Goal: Information Seeking & Learning: Learn about a topic

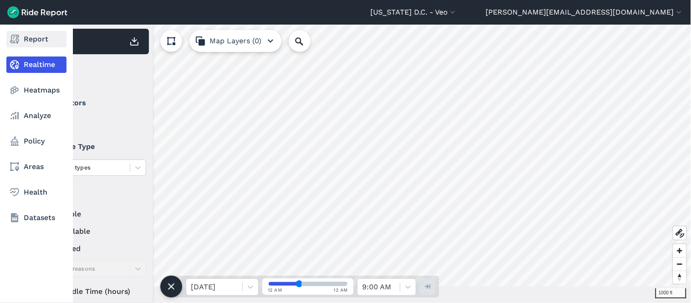
click at [20, 34] on link "Report" at bounding box center [36, 39] width 60 height 16
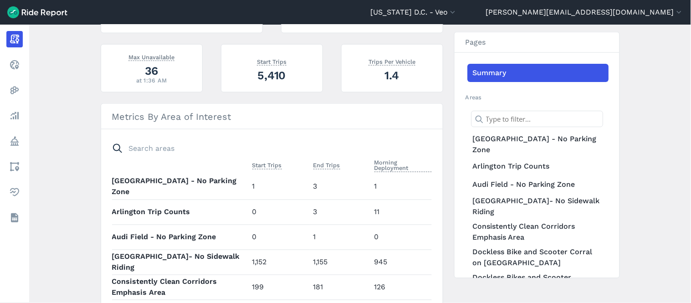
scroll to position [100, 0]
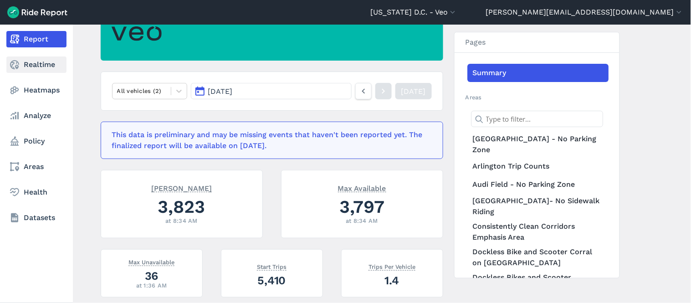
click at [25, 61] on link "Realtime" at bounding box center [36, 65] width 60 height 16
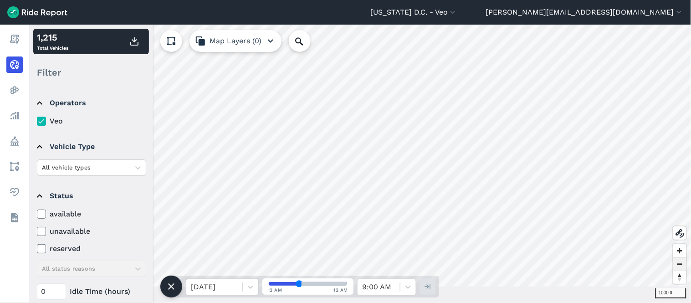
click at [171, 289] on icon at bounding box center [171, 286] width 11 height 11
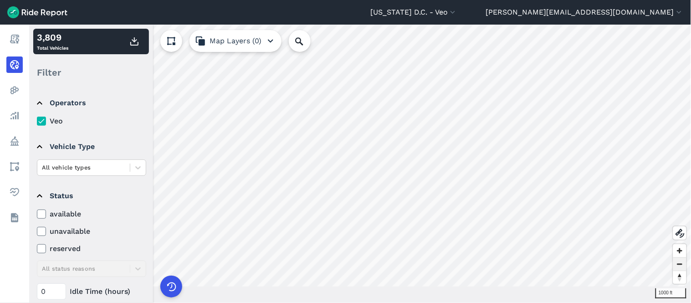
click at [684, 262] on span "Zoom out" at bounding box center [680, 264] width 13 height 13
click at [680, 262] on span "Zoom out" at bounding box center [680, 264] width 13 height 13
click at [172, 279] on icon at bounding box center [171, 286] width 15 height 15
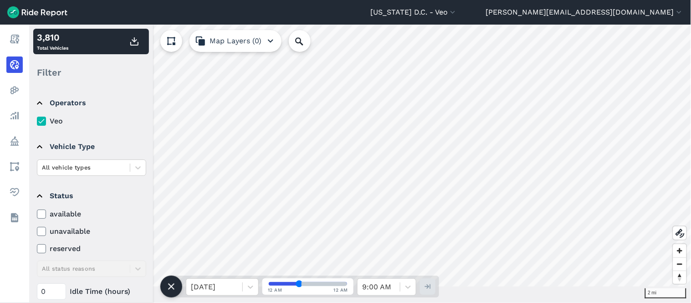
scroll to position [51, 0]
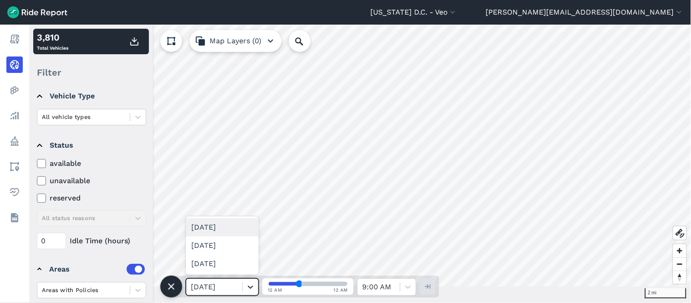
click at [252, 292] on icon at bounding box center [250, 287] width 9 height 9
click at [175, 287] on icon at bounding box center [171, 286] width 11 height 11
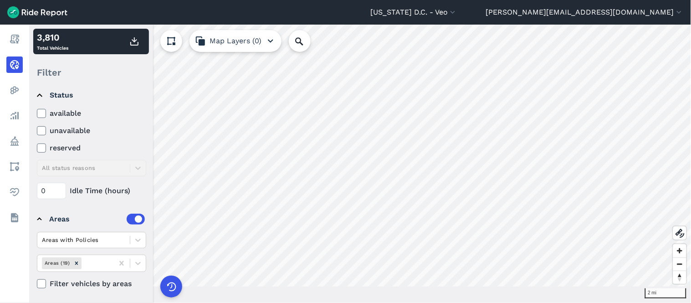
scroll to position [102, 0]
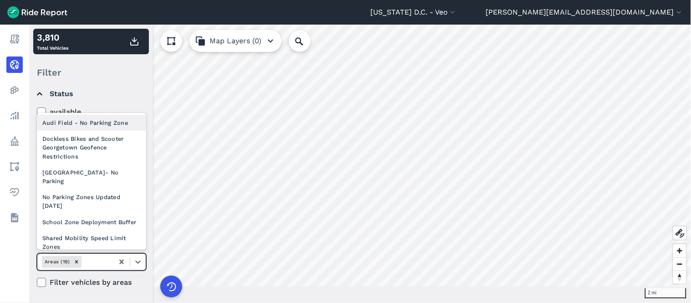
click at [99, 261] on div at bounding box center [96, 262] width 26 height 10
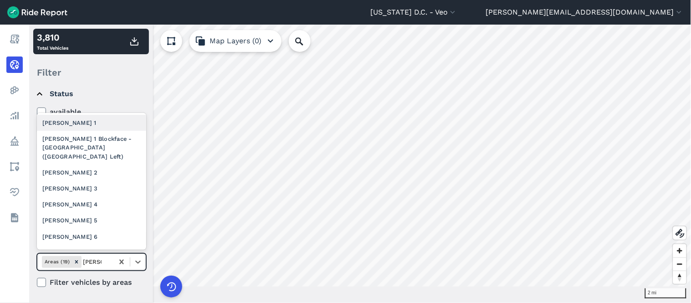
type input "[PERSON_NAME] 2"
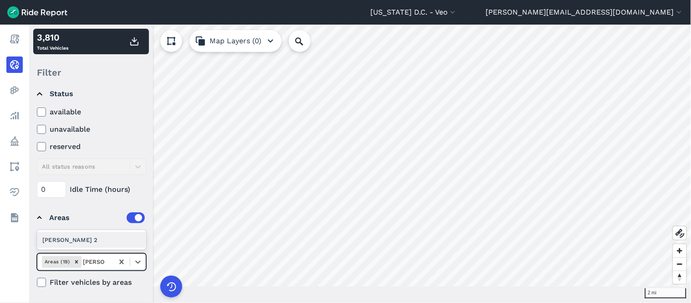
click at [83, 236] on div "[PERSON_NAME] 2" at bounding box center [91, 240] width 109 height 16
click at [95, 262] on icon "Remove Ward 2" at bounding box center [98, 262] width 6 height 6
click at [625, 14] on button "[PERSON_NAME][EMAIL_ADDRESS][DOMAIN_NAME]" at bounding box center [585, 12] width 198 height 11
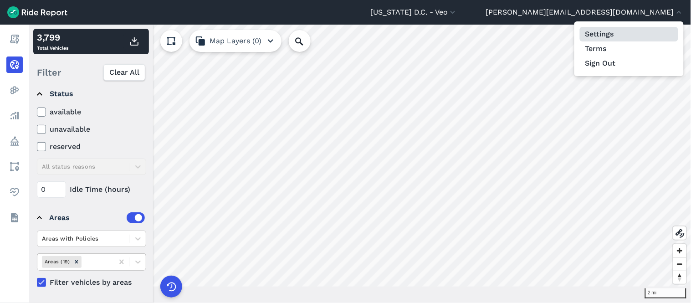
click at [608, 33] on link "Settings" at bounding box center [629, 34] width 98 height 15
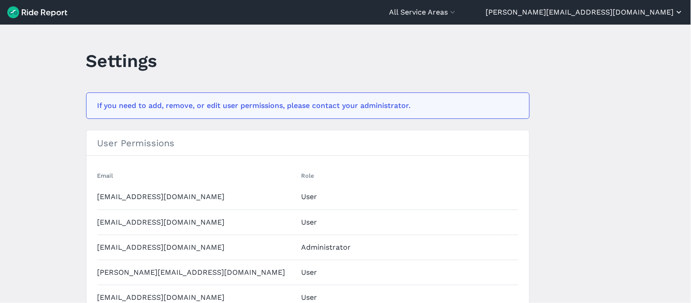
click at [628, 13] on button "[PERSON_NAME][EMAIL_ADDRESS][DOMAIN_NAME]" at bounding box center [585, 12] width 198 height 11
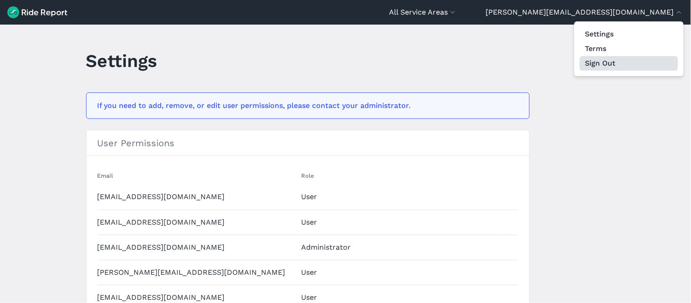
click at [606, 62] on button "Sign Out" at bounding box center [629, 63] width 98 height 15
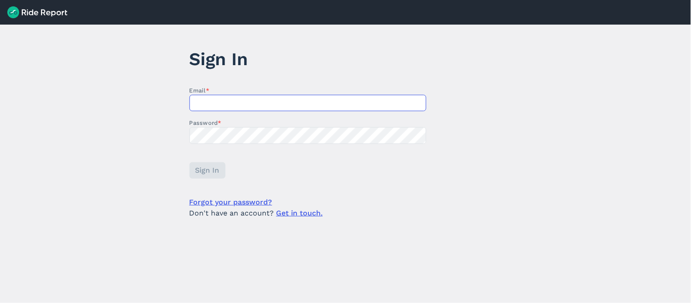
type input "[PERSON_NAME][EMAIL_ADDRESS][DOMAIN_NAME]"
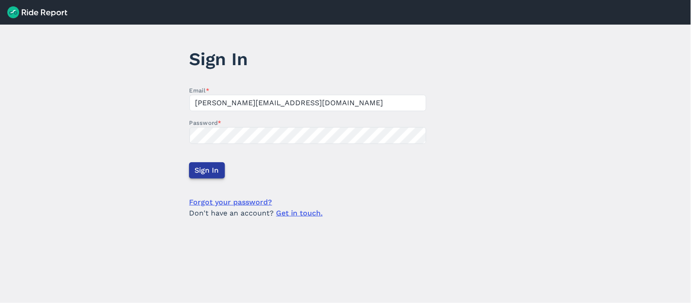
click at [199, 171] on span "Sign In" at bounding box center [207, 170] width 24 height 11
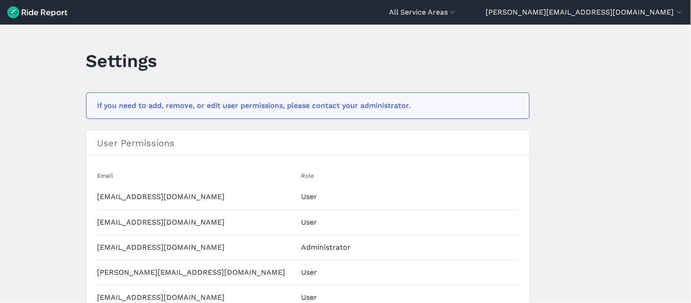
click at [31, 11] on img at bounding box center [37, 12] width 60 height 12
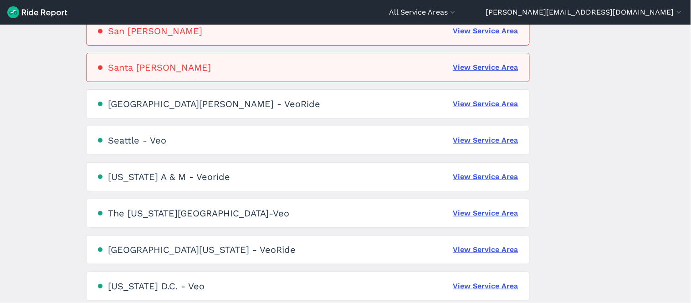
scroll to position [639, 0]
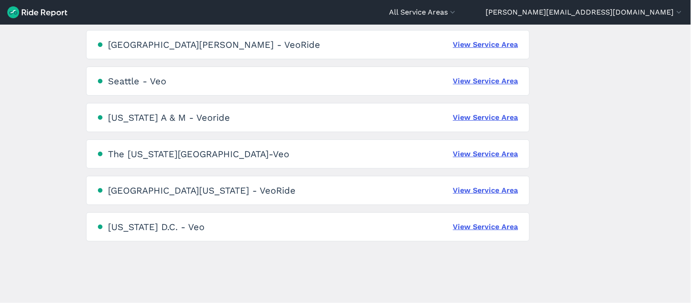
click at [473, 217] on div "[US_STATE] D.C. - Veo View Service Area" at bounding box center [308, 226] width 444 height 29
click at [473, 223] on link "View Service Area" at bounding box center [486, 227] width 65 height 11
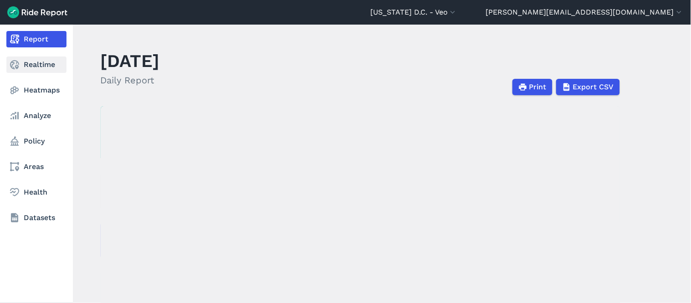
click at [30, 64] on link "Realtime" at bounding box center [36, 65] width 60 height 16
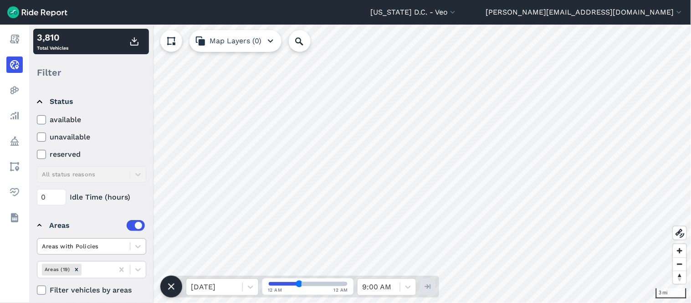
scroll to position [102, 0]
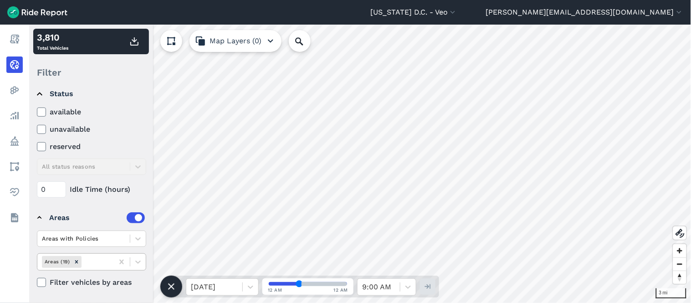
click at [99, 258] on div at bounding box center [96, 262] width 26 height 10
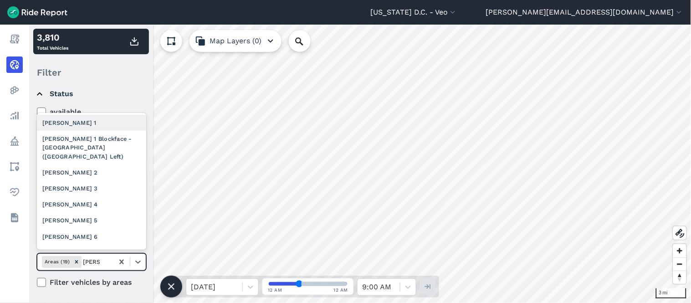
type input "[PERSON_NAME] 2"
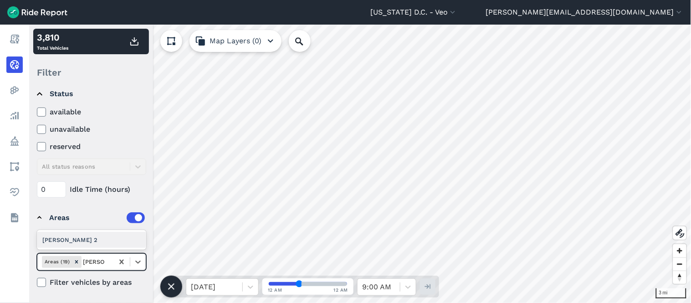
click at [76, 242] on div "[PERSON_NAME] 2" at bounding box center [91, 240] width 109 height 16
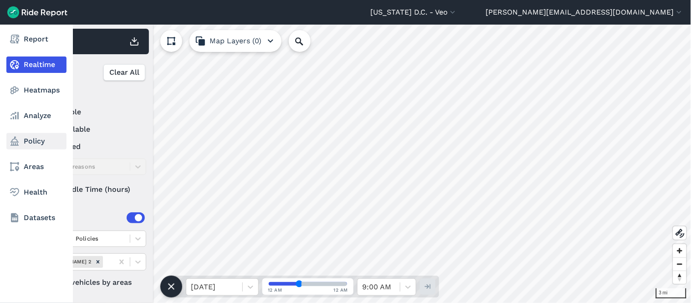
click at [36, 145] on link "Policy" at bounding box center [36, 141] width 60 height 16
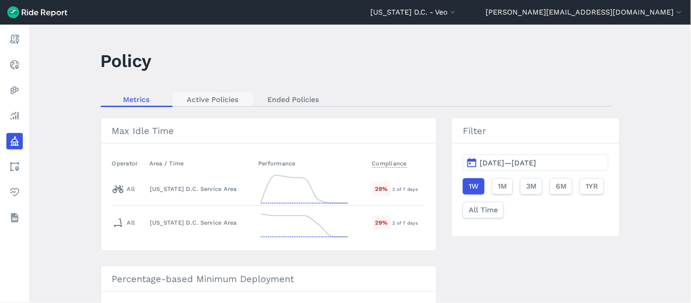
click at [209, 103] on link "Active Policies" at bounding box center [213, 100] width 81 height 14
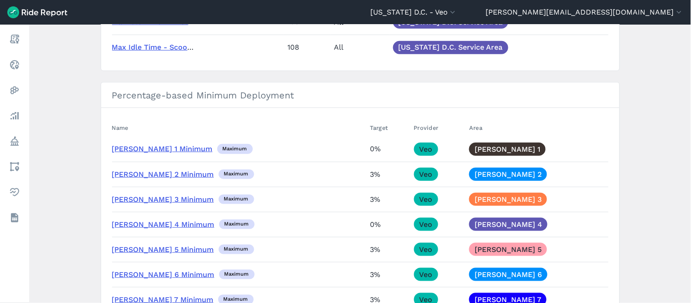
scroll to position [152, 0]
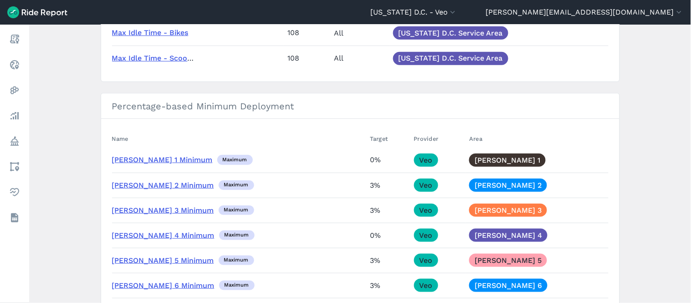
click at [160, 215] on span "[PERSON_NAME] 3 Minimum" at bounding box center [163, 210] width 102 height 11
click at [160, 211] on link "[PERSON_NAME] 3 Minimum" at bounding box center [163, 210] width 102 height 9
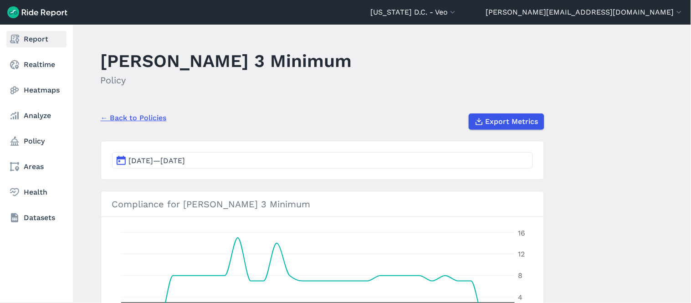
click at [20, 38] on icon at bounding box center [14, 39] width 11 height 11
